Goal: Information Seeking & Learning: Learn about a topic

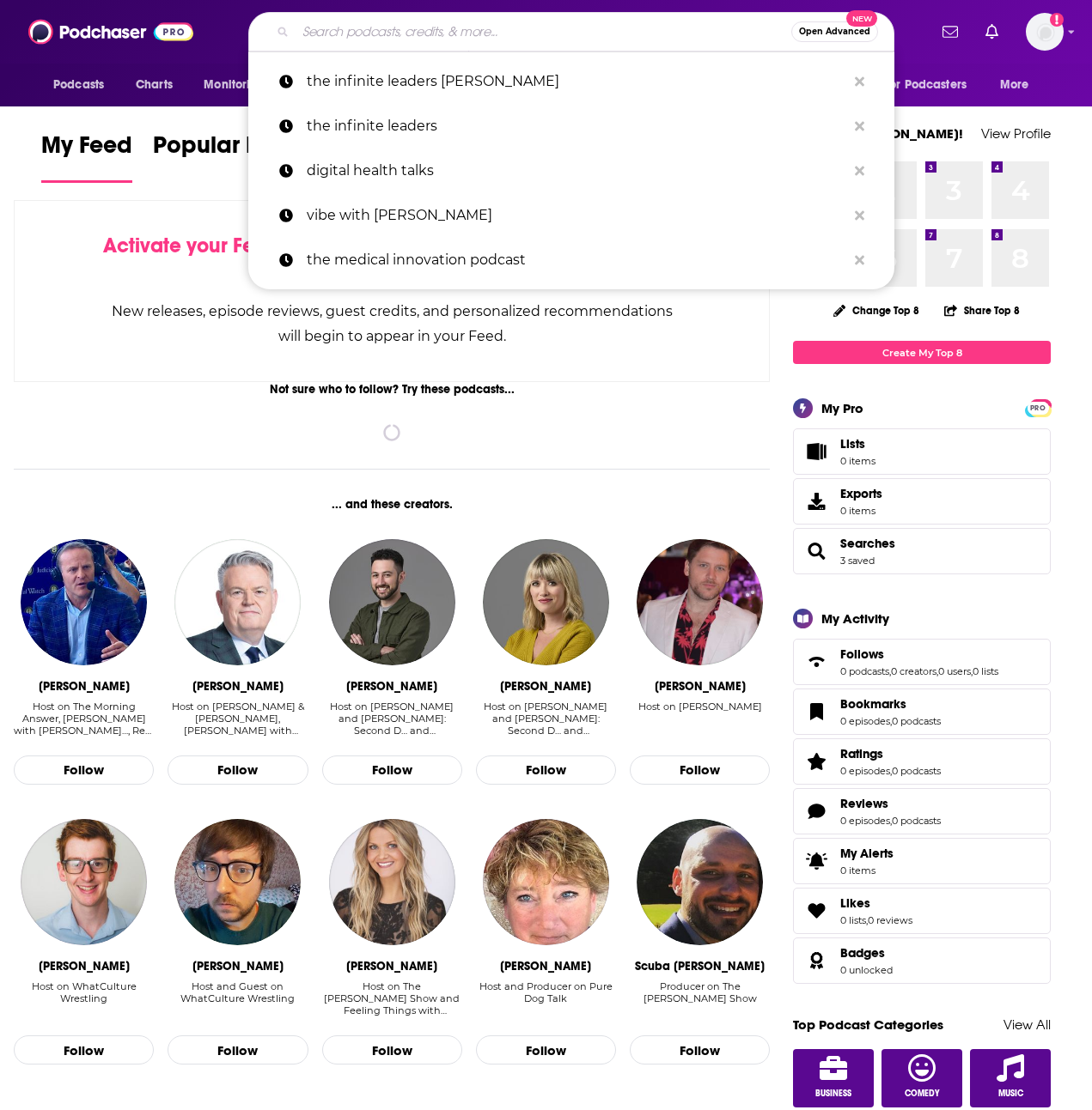
click at [476, 24] on input "Search podcasts, credits, & more..." at bounding box center [543, 32] width 495 height 28
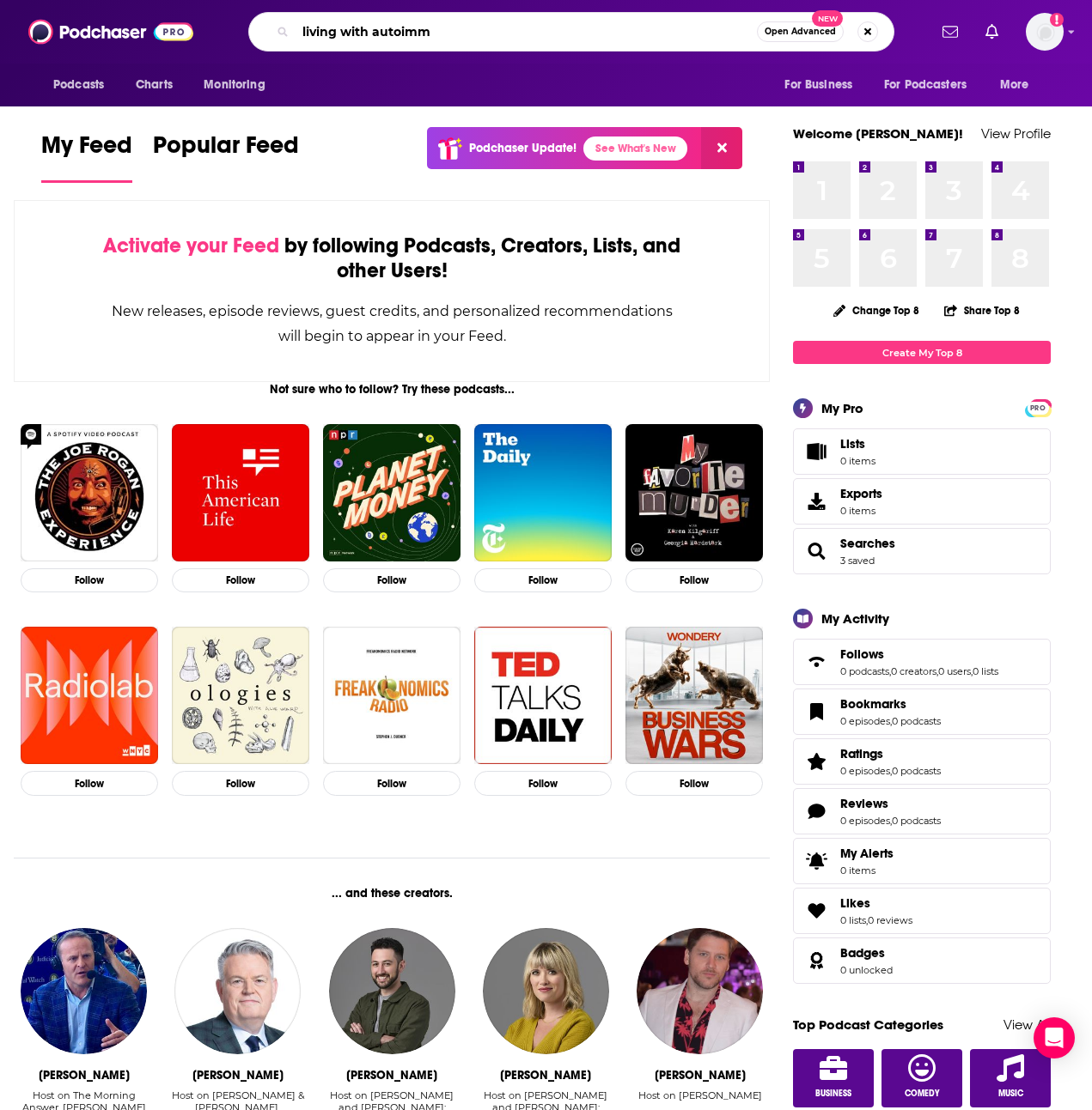
drag, startPoint x: 464, startPoint y: 21, endPoint x: 47, endPoint y: 4, distance: 417.3
click at [49, 4] on div "Podcasts Charts Monitoring living with autoimm Open Advanced New For Business F…" at bounding box center [546, 32] width 1092 height 63
type input "stronger than [MEDICAL_DATA]"
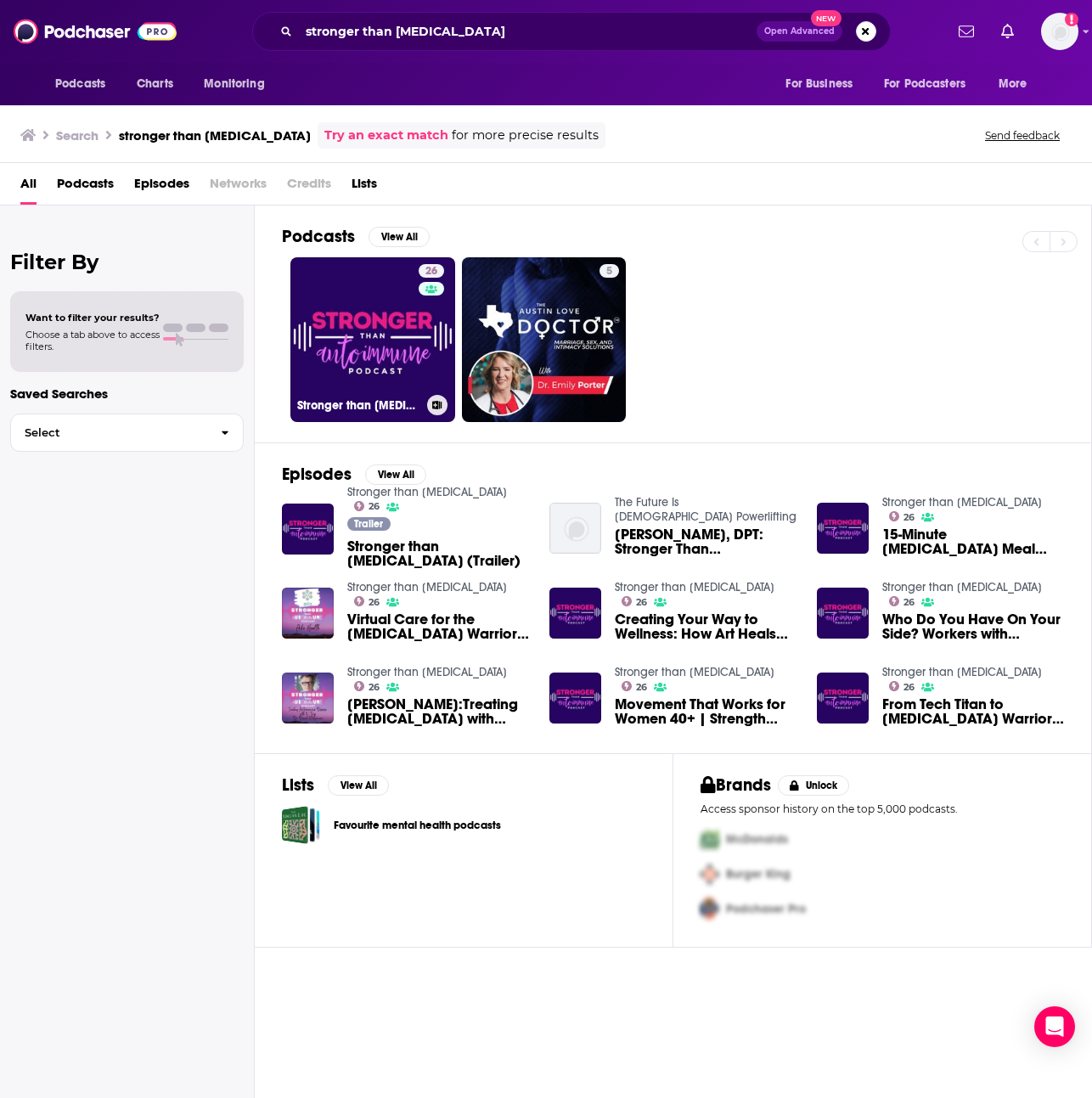
click at [400, 277] on link "26 Stronger than [MEDICAL_DATA]" at bounding box center [372, 340] width 165 height 165
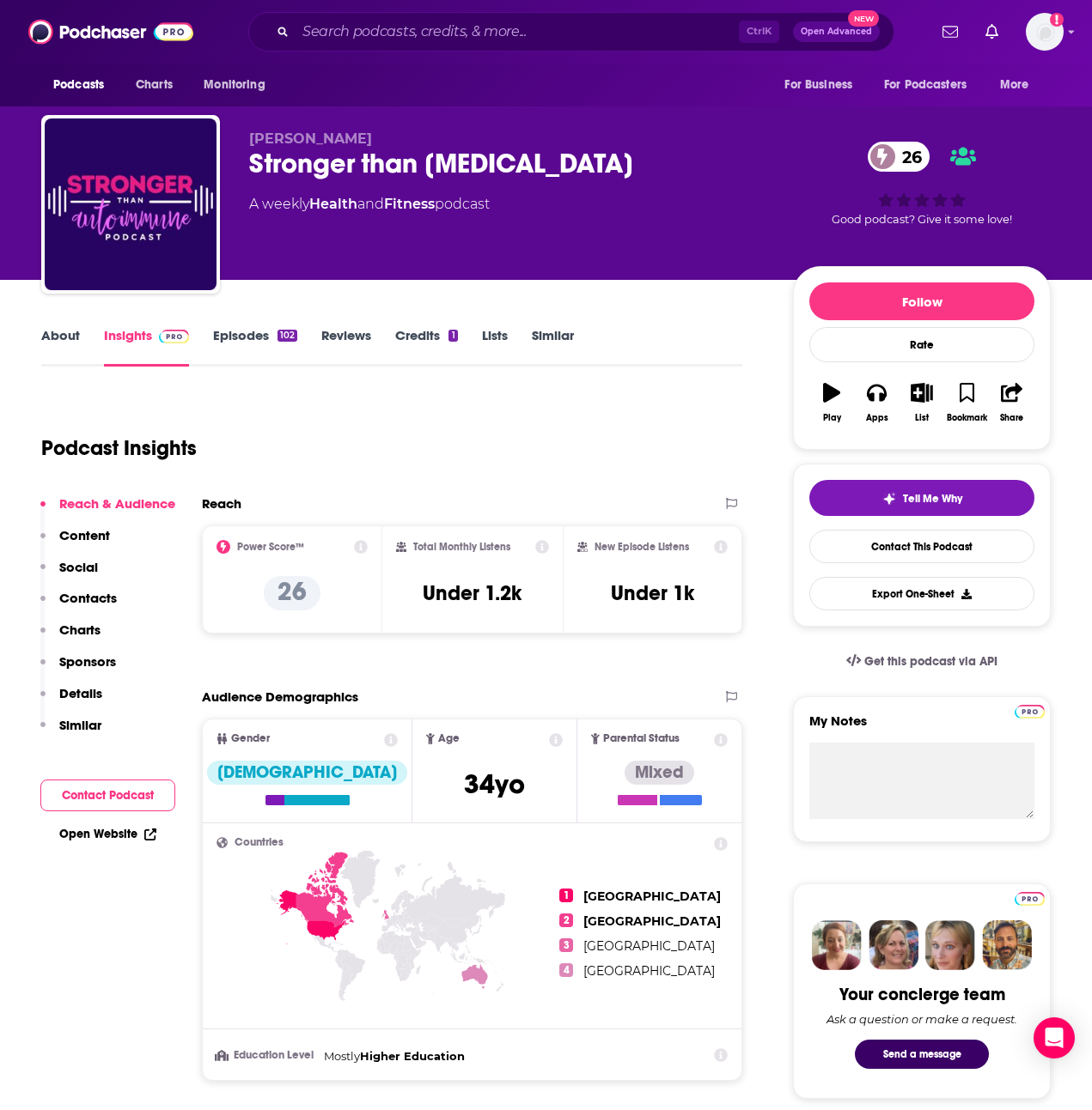
click at [227, 332] on link "Episodes 102" at bounding box center [254, 346] width 84 height 39
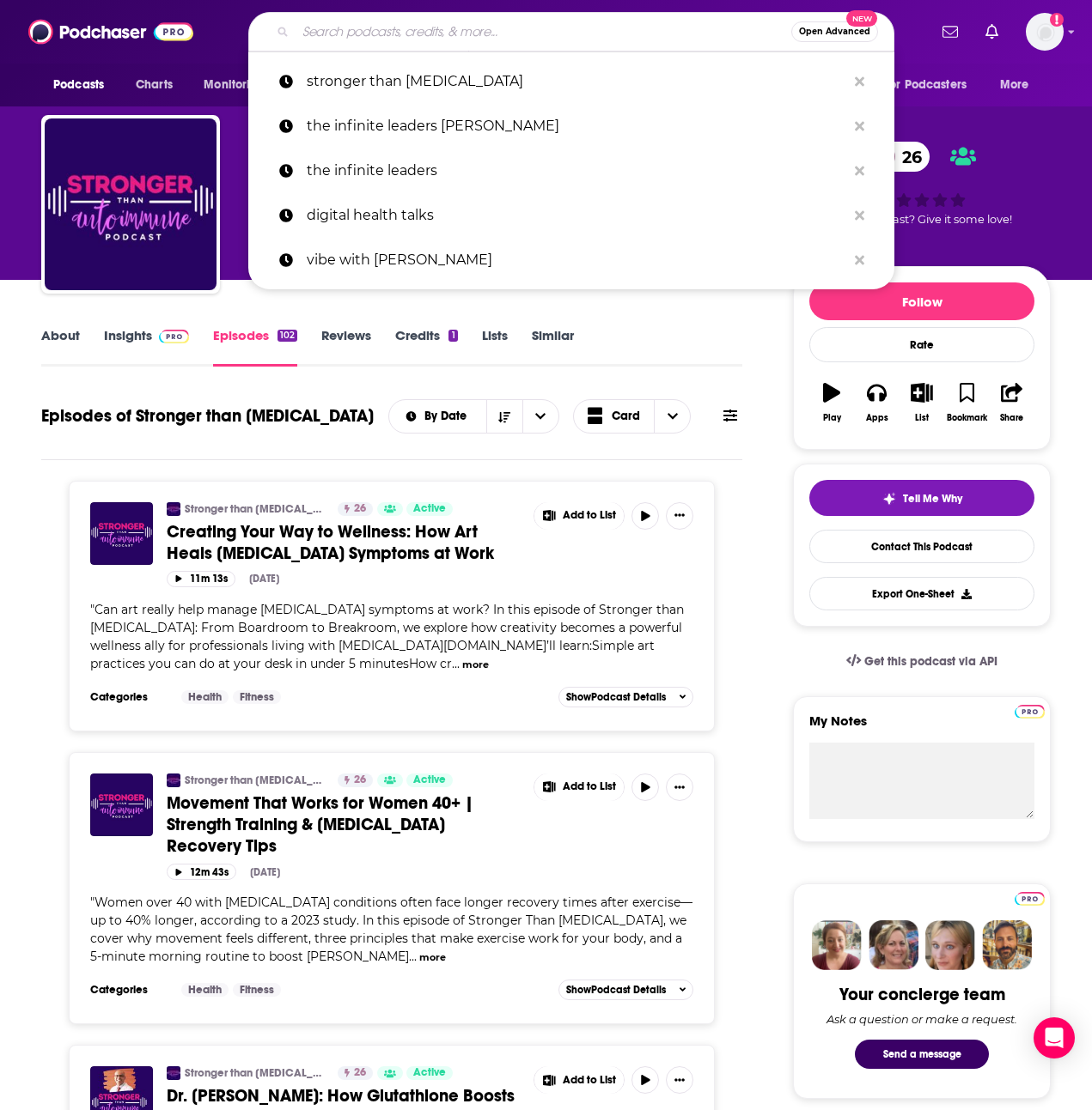
click at [618, 39] on input "Search podcasts, credits, & more..." at bounding box center [543, 32] width 495 height 28
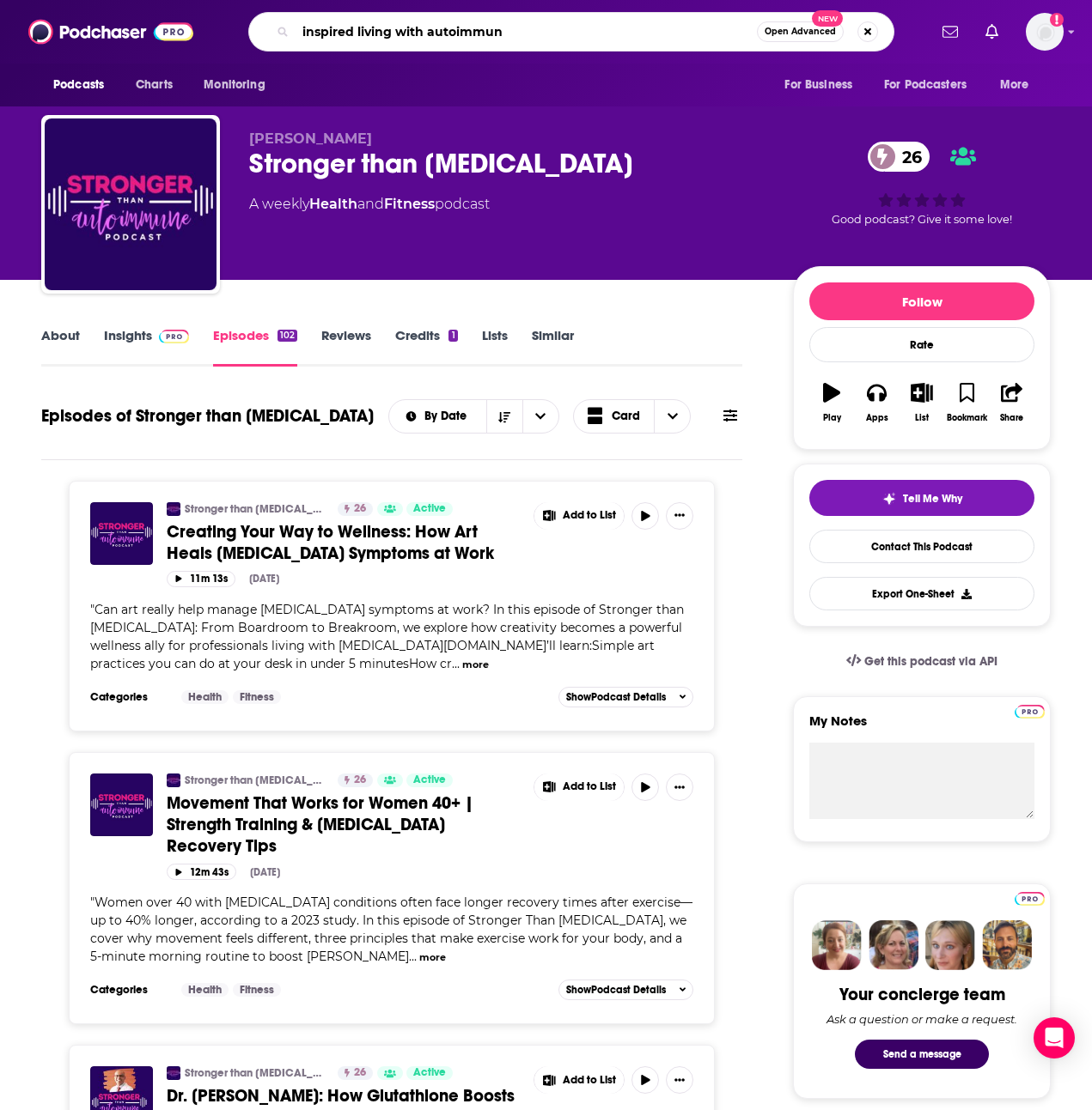
type input "inspired living with [MEDICAL_DATA]"
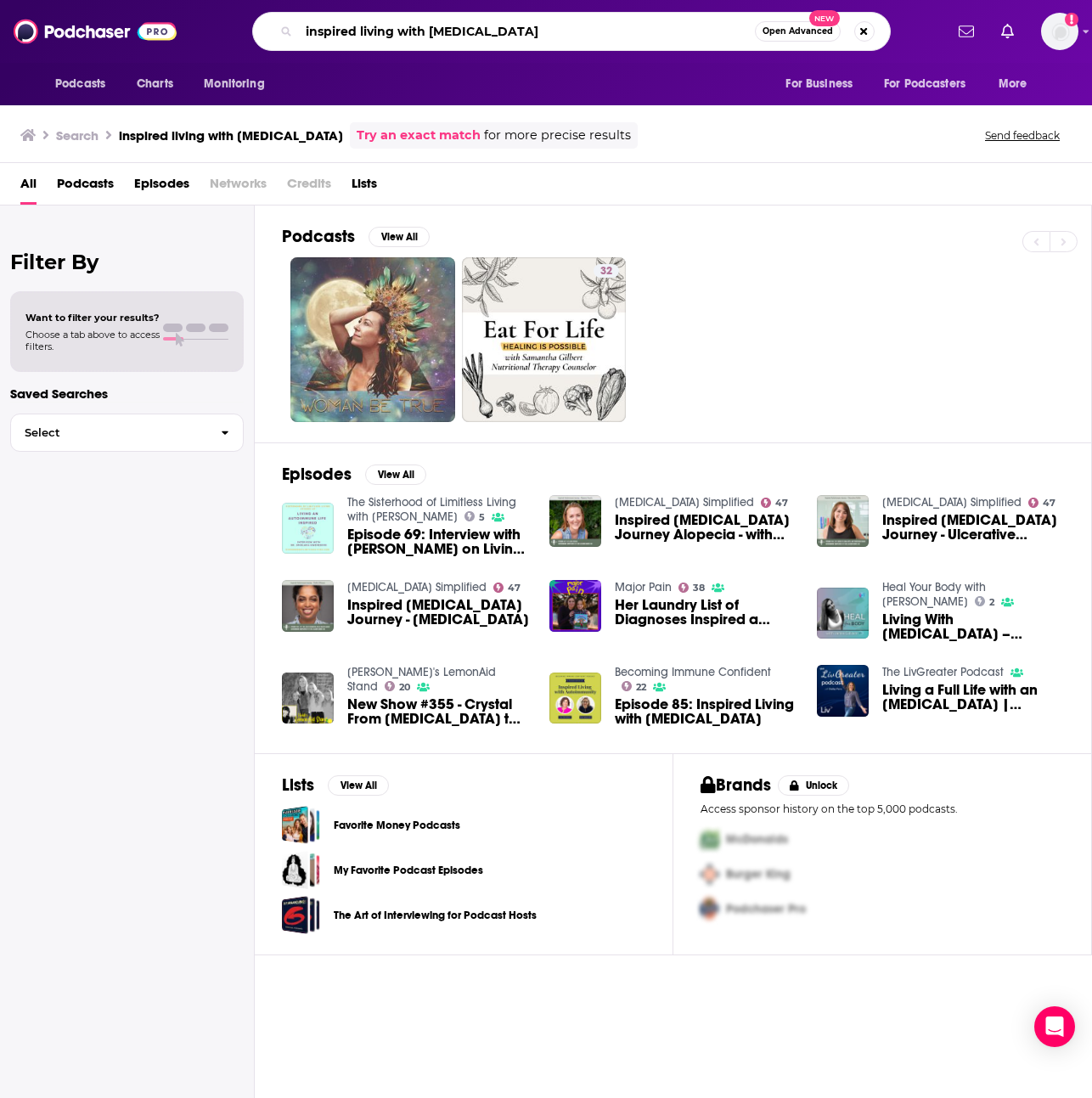
click at [636, 35] on input "inspired living with [MEDICAL_DATA]" at bounding box center [526, 31] width 456 height 28
type input "inspired living with [MEDICAL_DATA]"
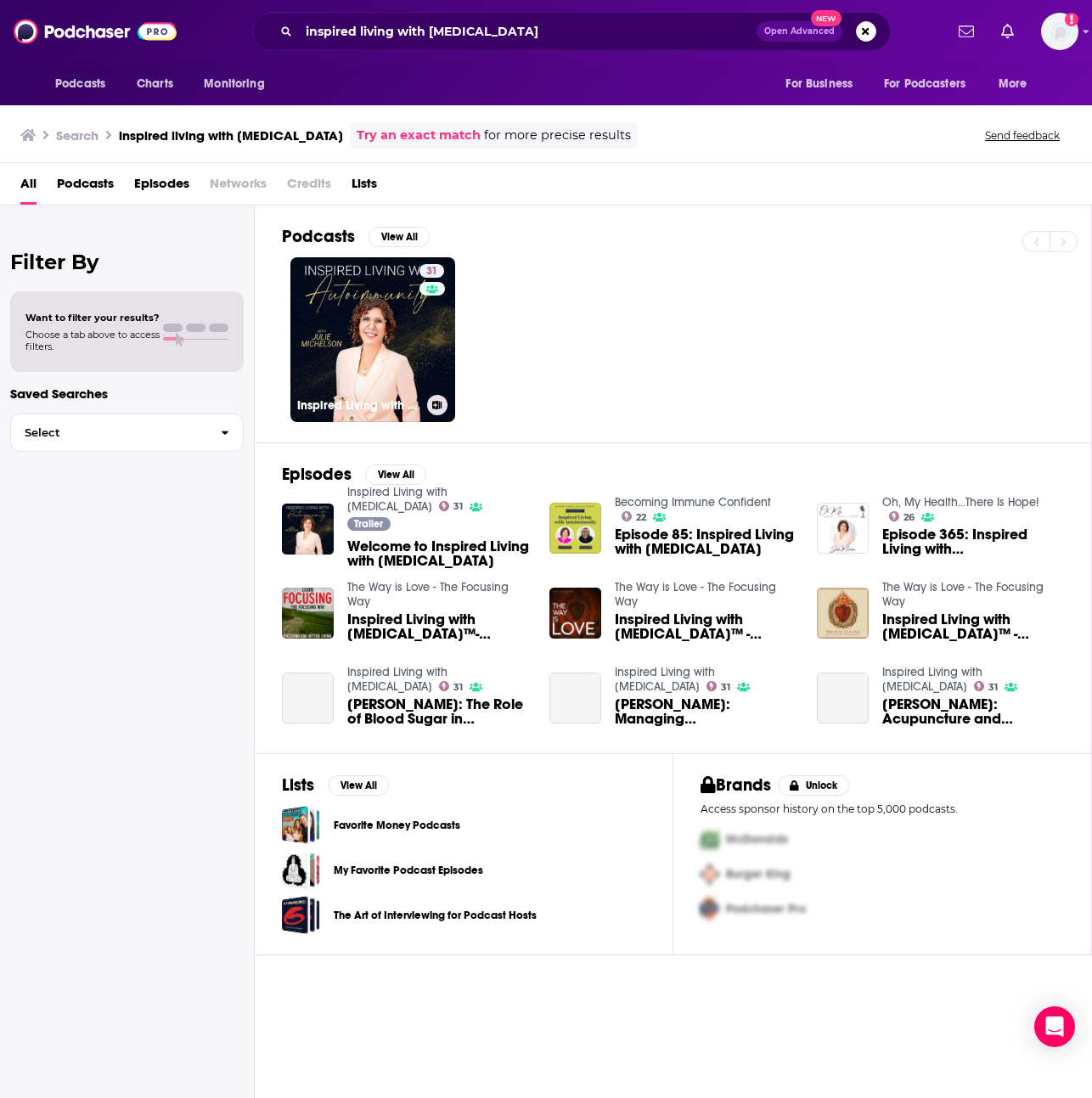
click at [378, 337] on link "31 Inspired Living with [MEDICAL_DATA]" at bounding box center [372, 340] width 165 height 165
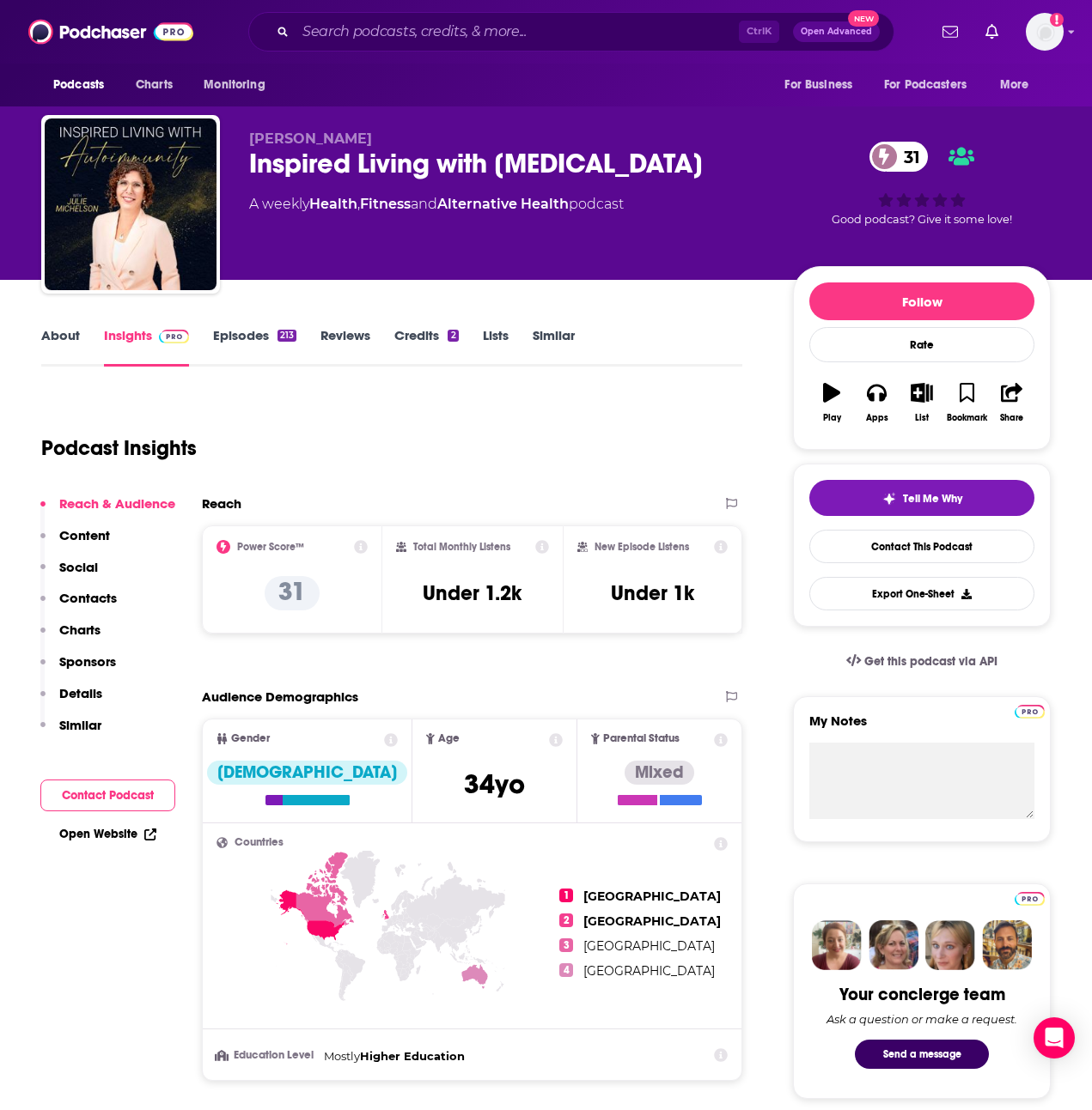
click at [254, 345] on link "Episodes 213" at bounding box center [254, 346] width 84 height 39
